Goal: Transaction & Acquisition: Purchase product/service

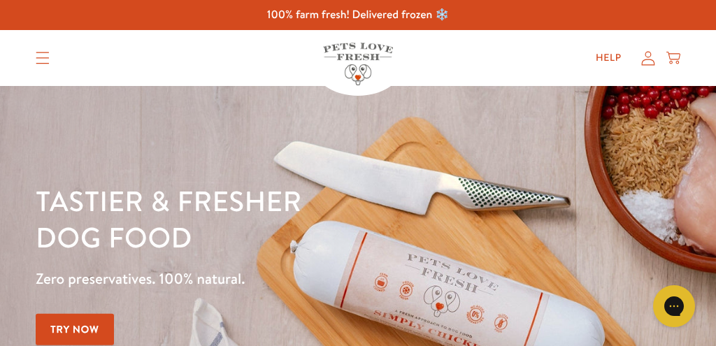
click at [655, 55] on icon at bounding box center [648, 58] width 14 height 15
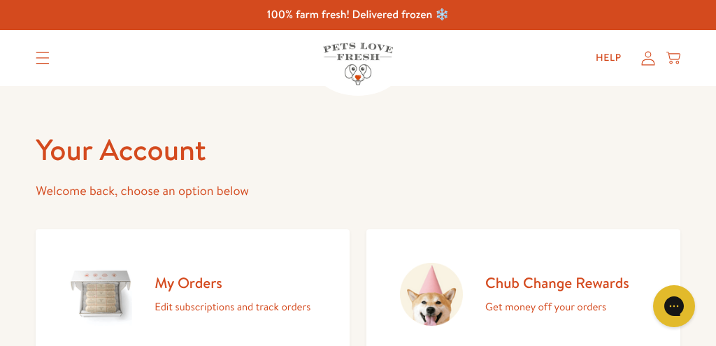
click at [199, 283] on h2 "My Orders" at bounding box center [232, 282] width 156 height 19
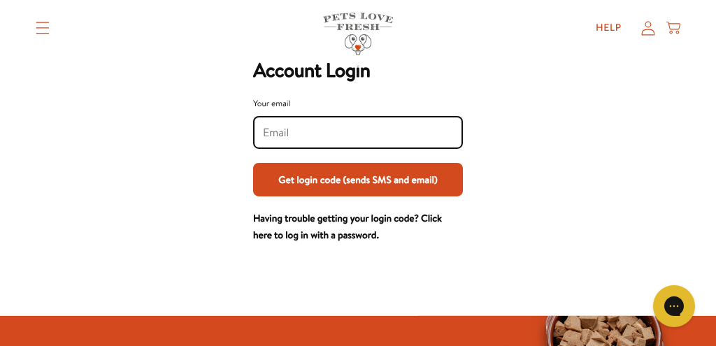
scroll to position [73, 0]
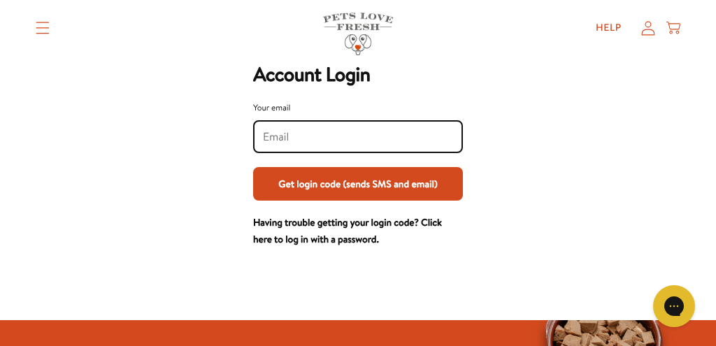
click at [286, 140] on input "Your email" at bounding box center [358, 136] width 190 height 15
type input "[PERSON_NAME][EMAIL_ADDRESS][DOMAIN_NAME]"
click at [329, 180] on button "Get login code (sends SMS and email)" at bounding box center [358, 184] width 210 height 34
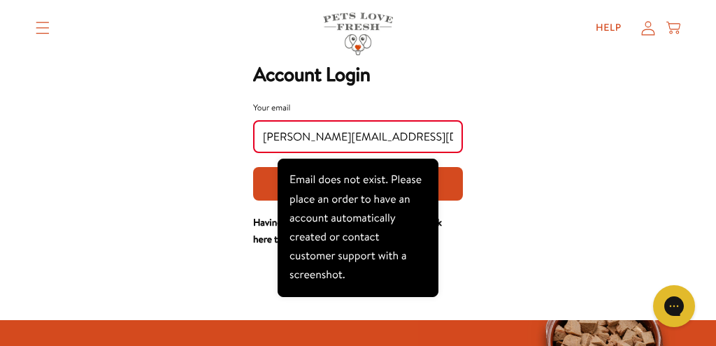
click at [143, 182] on div "Skio Secured Account Login Your email andrew@downfield.co.uk Get login code (se…" at bounding box center [358, 141] width 688 height 213
click at [544, 171] on div "Skio Secured Account Login Your email andrew@downfield.co.uk Get login code (se…" at bounding box center [358, 141] width 688 height 213
click at [392, 142] on input "andrew@downfield.co.uk" at bounding box center [358, 136] width 190 height 15
click at [463, 153] on div "Skio Secured Account Login Your email andrew@downfield.co.uk Get login code (se…" at bounding box center [358, 141] width 688 height 213
click at [211, 184] on div "Skio Secured Account Login Your email andrew@downfield.co.uk Get login code (se…" at bounding box center [358, 141] width 688 height 213
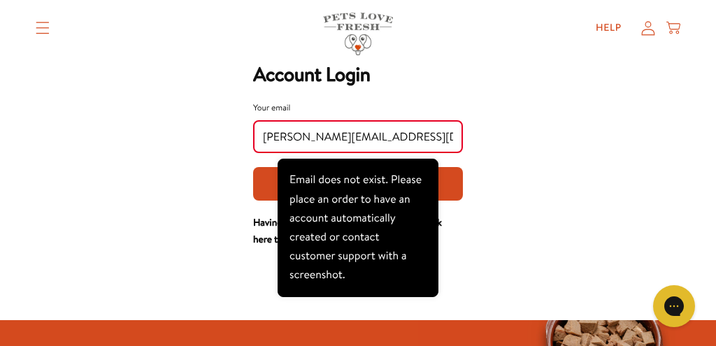
click at [422, 144] on input "andrew@downfield.co.uk" at bounding box center [358, 136] width 190 height 15
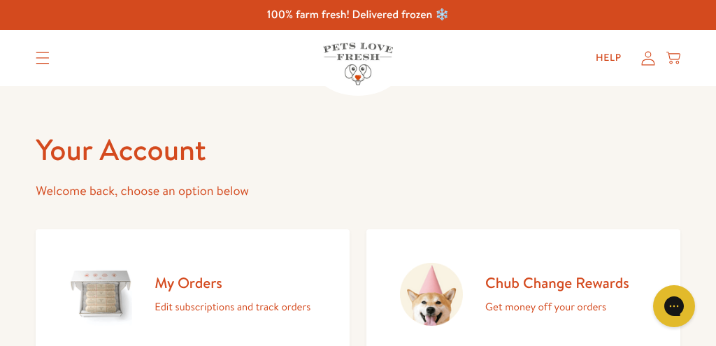
click at [676, 61] on icon at bounding box center [673, 57] width 14 height 15
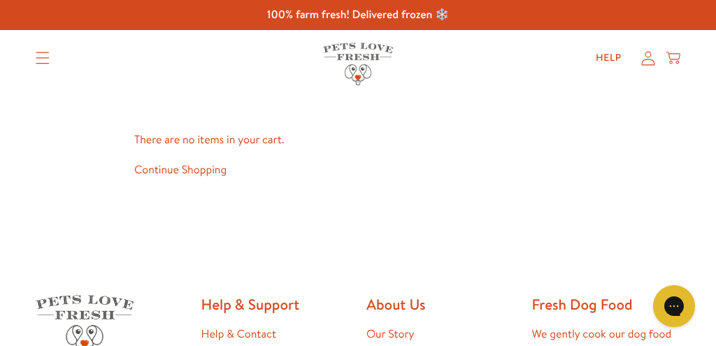
click at [162, 169] on link "Continue Shopping" at bounding box center [180, 169] width 92 height 15
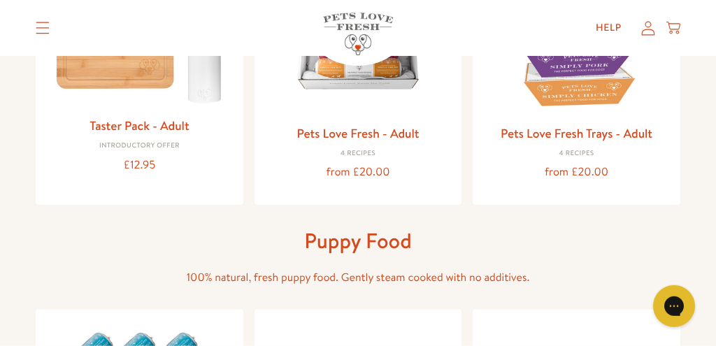
scroll to position [295, 0]
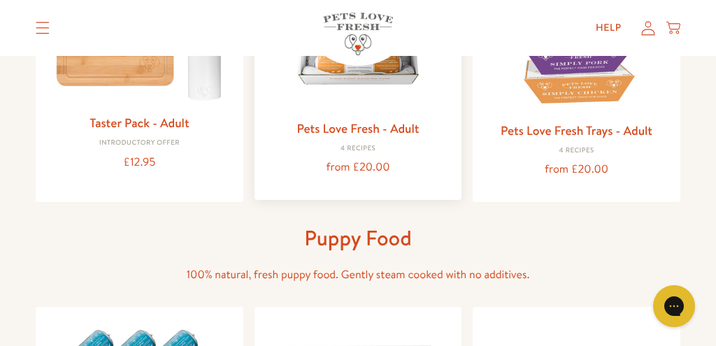
click at [355, 128] on link "Pets Love Fresh - Adult" at bounding box center [357, 128] width 122 height 17
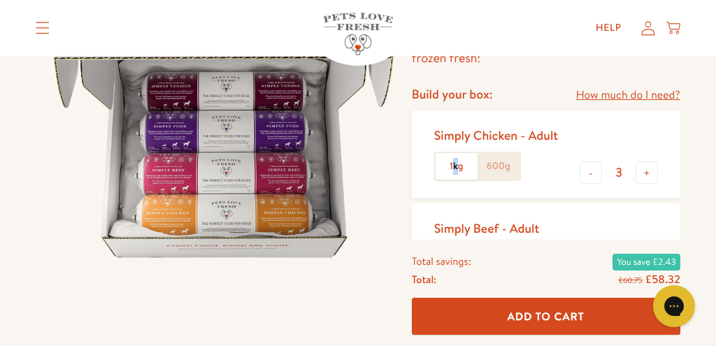
click at [456, 164] on label "1kg" at bounding box center [456, 166] width 42 height 27
click at [0, 0] on input "1kg" at bounding box center [0, 0] width 0 height 0
click at [650, 171] on button "+" at bounding box center [646, 172] width 22 height 22
type input "4"
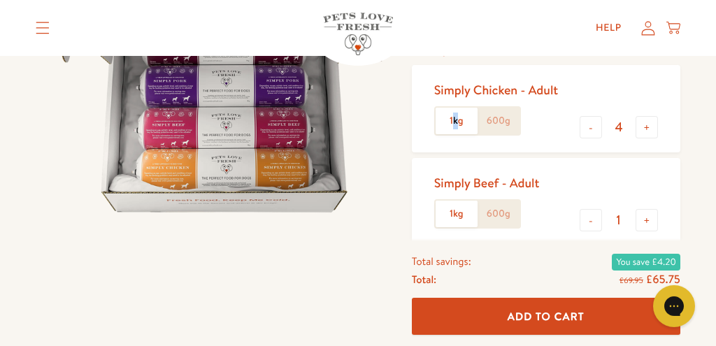
scroll to position [295, 0]
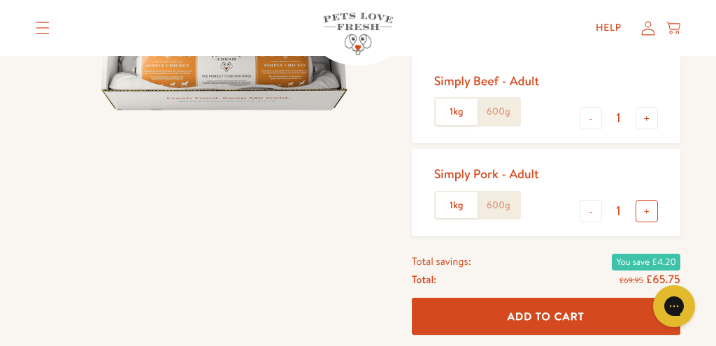
click at [649, 212] on button "+" at bounding box center [646, 211] width 22 height 22
click at [651, 213] on button "+" at bounding box center [646, 211] width 22 height 22
type input "4"
click at [646, 119] on button "+" at bounding box center [646, 118] width 22 height 22
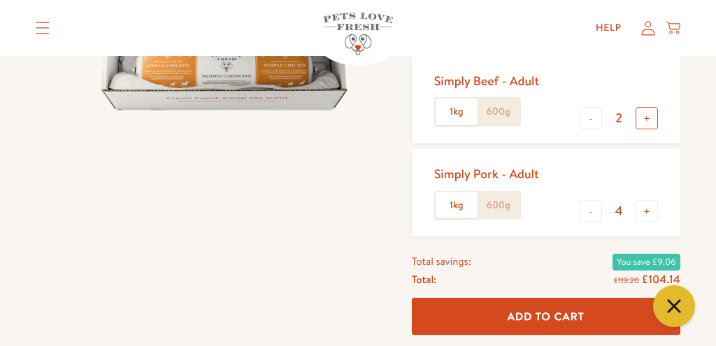
click at [646, 119] on button "+" at bounding box center [646, 118] width 22 height 22
type input "4"
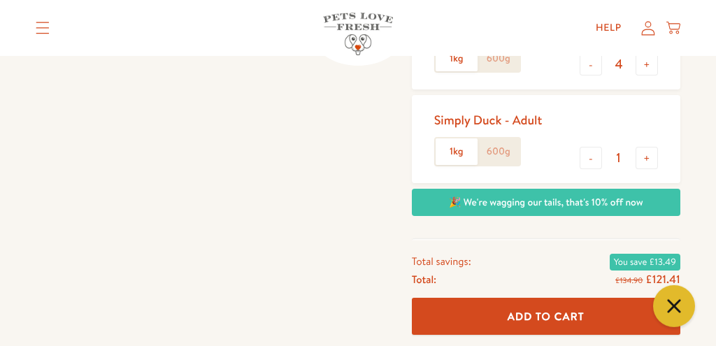
scroll to position [442, 0]
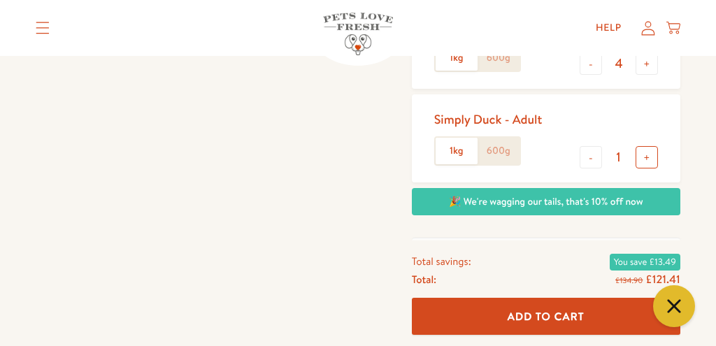
click at [649, 157] on button "+" at bounding box center [646, 157] width 22 height 22
type input "4"
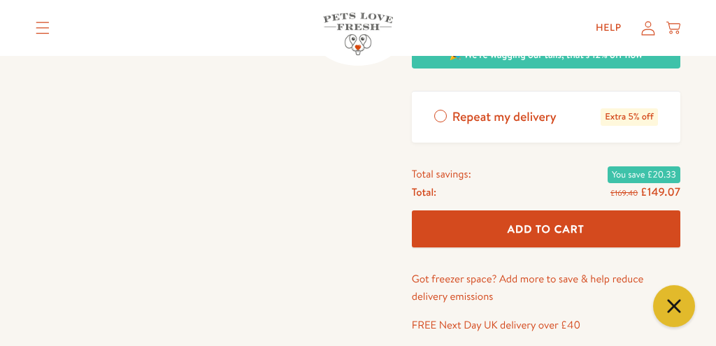
scroll to position [590, 0]
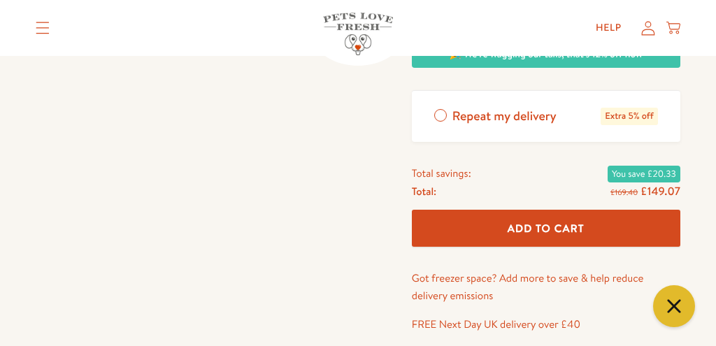
click at [558, 234] on span "Add To Cart" at bounding box center [545, 228] width 77 height 15
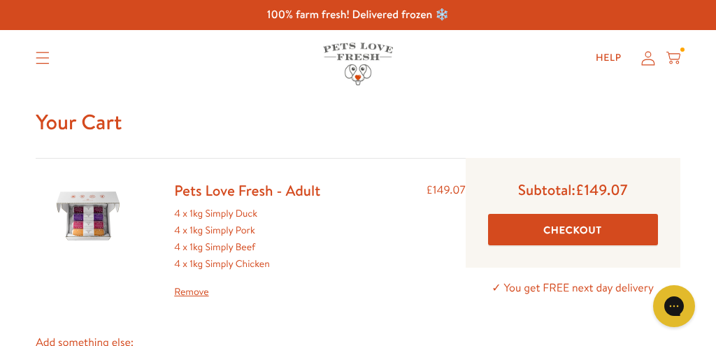
click at [581, 224] on button "Checkout" at bounding box center [573, 229] width 170 height 31
